Goal: Task Accomplishment & Management: Use online tool/utility

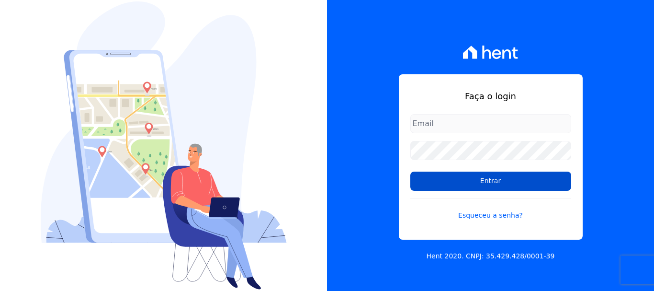
type input "[EMAIL_ADDRESS][DOMAIN_NAME]"
click at [504, 177] on input "Entrar" at bounding box center [490, 180] width 161 height 19
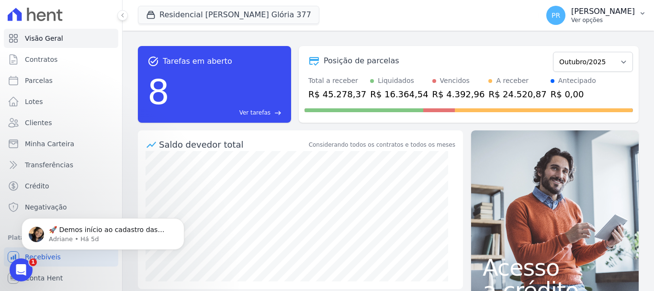
click at [606, 16] on p "[PERSON_NAME]" at bounding box center [603, 12] width 64 height 10
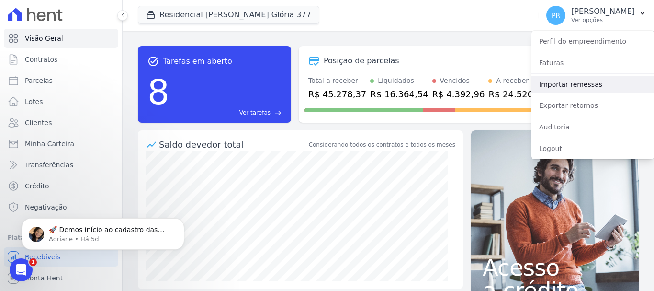
click at [566, 81] on link "Importar remessas" at bounding box center [593, 84] width 123 height 17
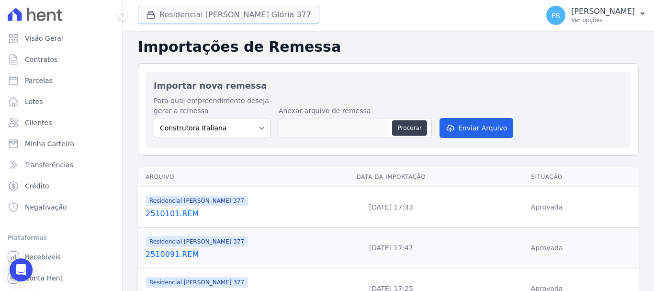
click at [211, 15] on button "Residencial Maria Da Glória 377" at bounding box center [229, 15] width 182 height 18
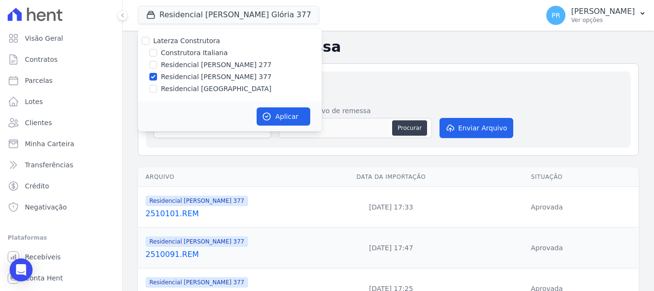
click at [188, 39] on label "Laterza Construtora" at bounding box center [186, 41] width 67 height 8
click at [149, 39] on input "Laterza Construtora" at bounding box center [146, 41] width 8 height 8
checkbox input "true"
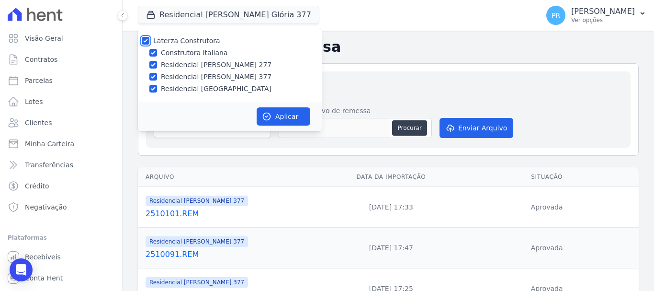
checkbox input "true"
click at [190, 37] on label "Laterza Construtora" at bounding box center [186, 41] width 67 height 8
click at [149, 37] on input "Laterza Construtora" at bounding box center [146, 41] width 8 height 8
checkbox input "false"
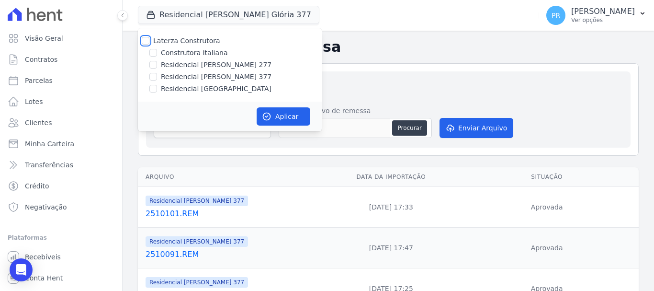
checkbox input "false"
click at [199, 52] on label "Construtora Italiana" at bounding box center [194, 53] width 67 height 10
click at [157, 52] on input "Construtora Italiana" at bounding box center [153, 53] width 8 height 8
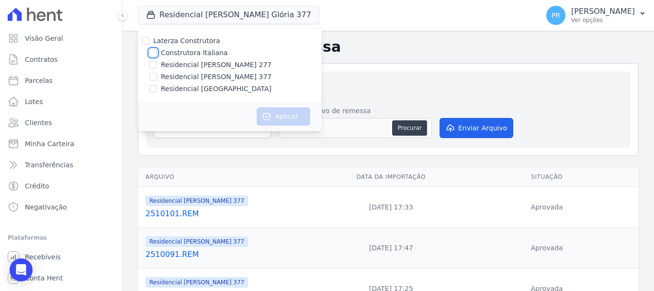
checkbox input "true"
click at [278, 119] on button "Aplicar" at bounding box center [284, 116] width 54 height 18
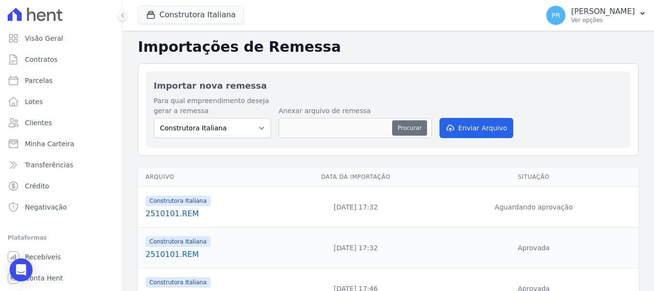
click at [412, 128] on button "Procurar" at bounding box center [409, 127] width 34 height 15
type input "2510141.REM"
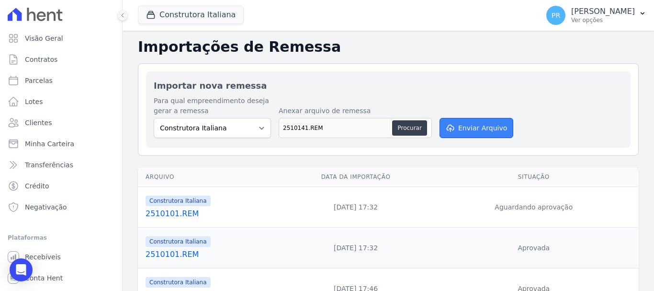
click at [496, 128] on button "Enviar Arquivo" at bounding box center [477, 128] width 74 height 20
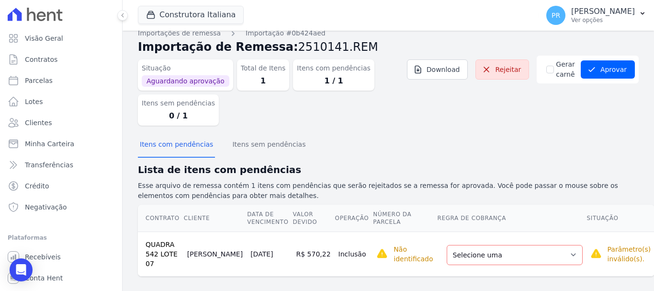
scroll to position [12, 0]
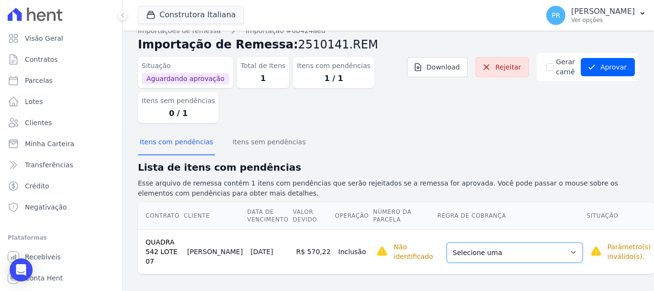
click at [536, 251] on select "Selecione uma Nova Parcela Avulsa Parcela Avulsa Existente Parcela Normal (16 X…" at bounding box center [515, 252] width 136 height 20
click at [519, 243] on select "Selecione uma Nova Parcela Avulsa Parcela Avulsa Existente Parcela Normal (16 X…" at bounding box center [515, 252] width 136 height 20
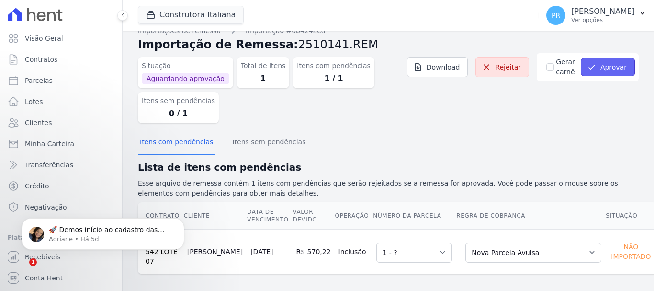
scroll to position [0, 0]
click at [603, 68] on button "Aprovar" at bounding box center [608, 67] width 54 height 18
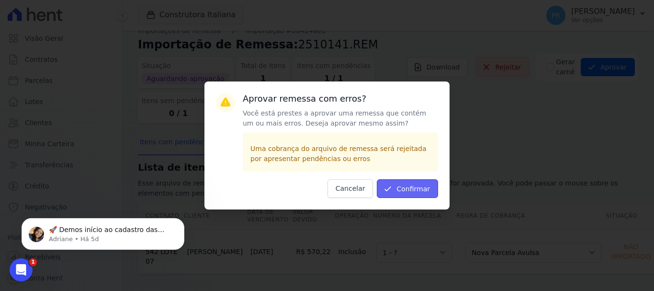
click at [412, 191] on button "Confirmar" at bounding box center [407, 188] width 61 height 19
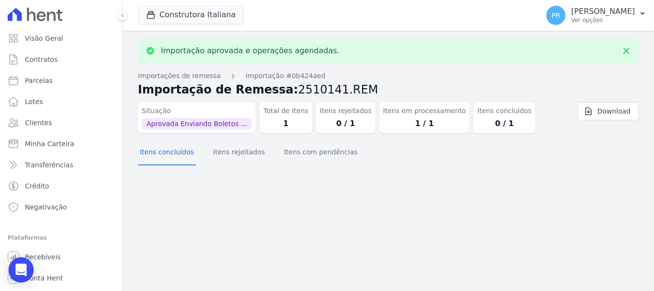
click at [23, 271] on icon "Open Intercom Messenger" at bounding box center [20, 269] width 11 height 12
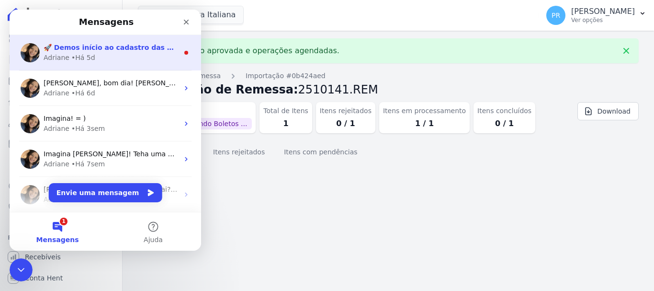
click at [118, 57] on div "Adriane • Há 5d" at bounding box center [111, 58] width 135 height 10
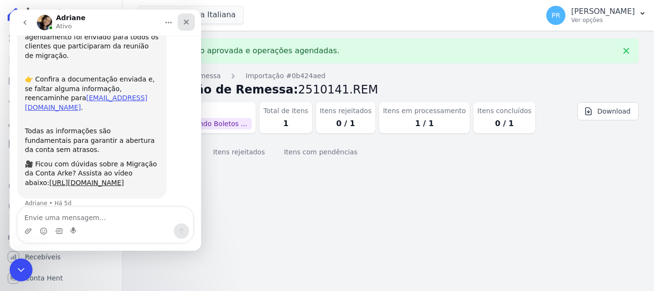
scroll to position [116, 0]
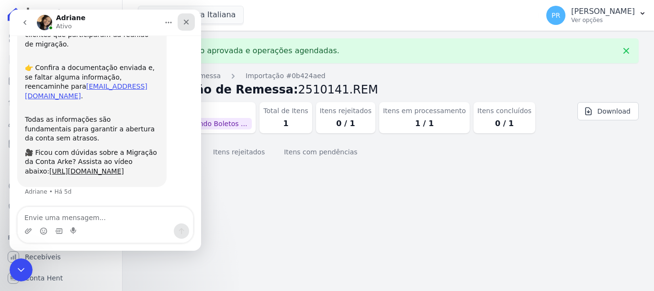
click at [190, 23] on div "Fechar" at bounding box center [186, 21] width 17 height 17
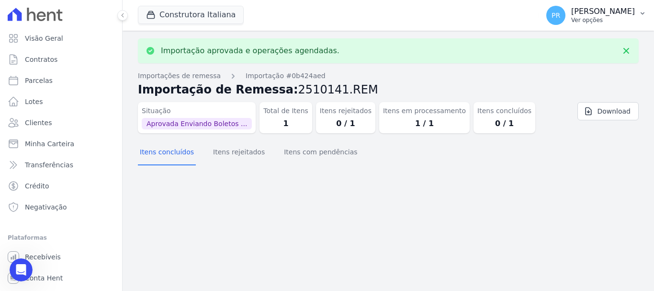
click at [595, 18] on p "Ver opções" at bounding box center [603, 20] width 64 height 8
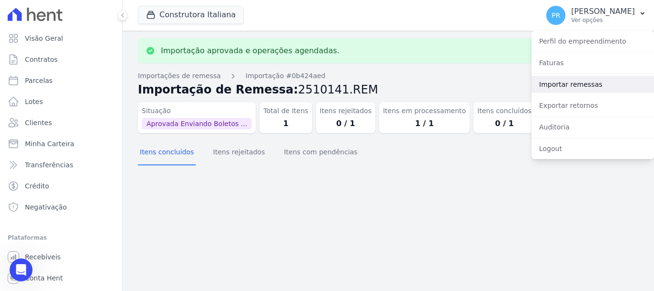
click at [590, 89] on link "Importar remessas" at bounding box center [593, 84] width 123 height 17
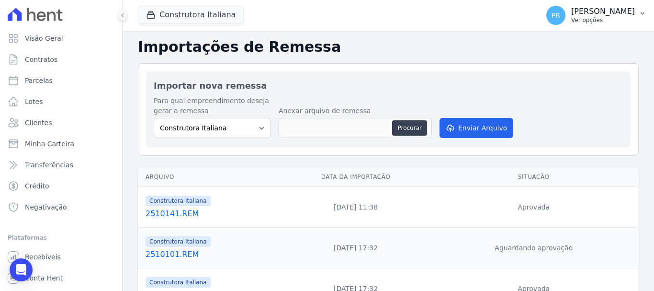
click at [609, 19] on p "Ver opções" at bounding box center [603, 20] width 64 height 8
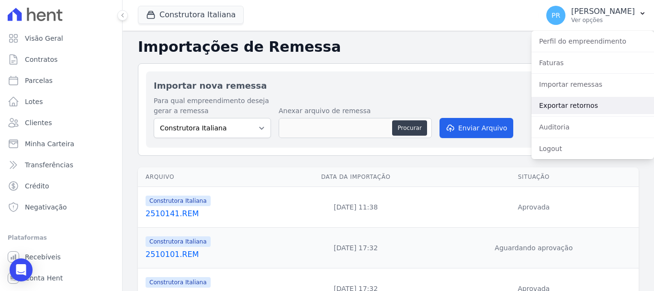
click at [580, 106] on link "Exportar retornos" at bounding box center [593, 105] width 123 height 17
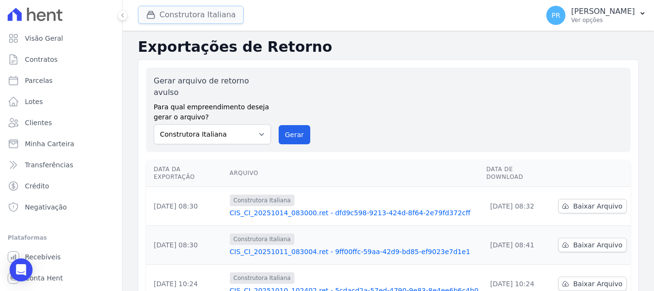
click at [197, 14] on button "Construtora Italiana" at bounding box center [191, 15] width 106 height 18
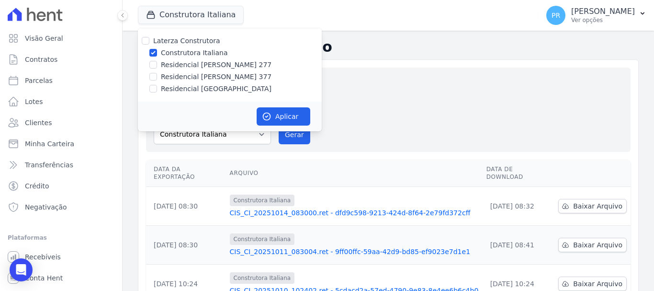
click at [410, 42] on h2 "Exportações de Retorno" at bounding box center [388, 46] width 501 height 17
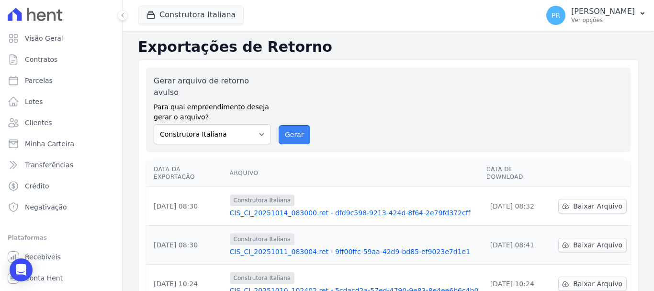
click at [290, 125] on button "Gerar" at bounding box center [295, 134] width 32 height 19
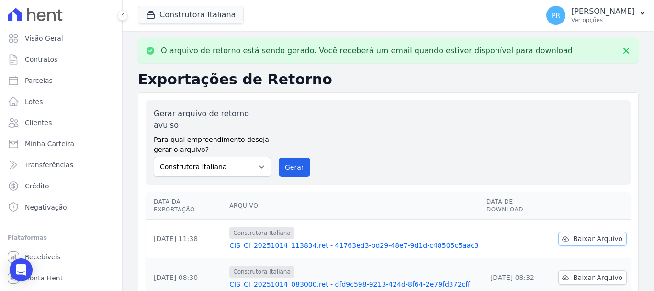
click at [562, 235] on icon at bounding box center [566, 239] width 8 height 8
